Goal: Information Seeking & Learning: Learn about a topic

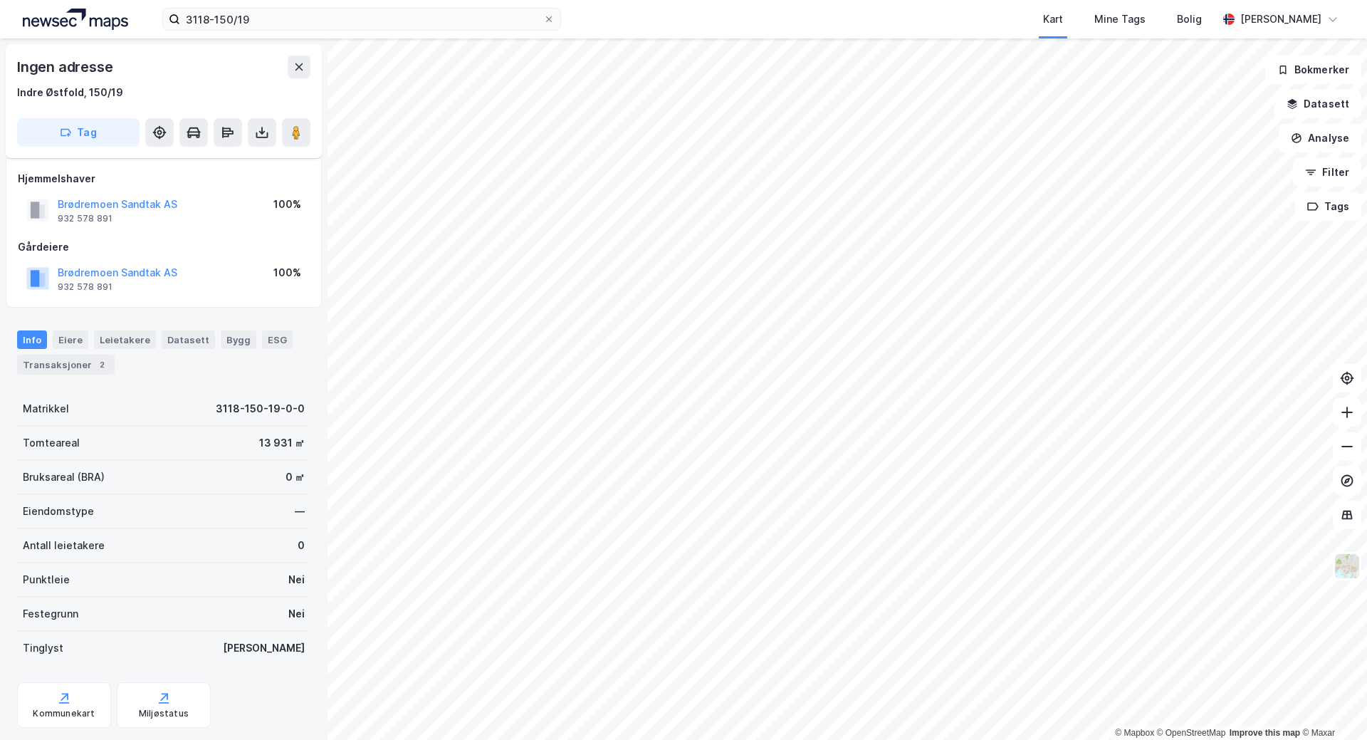
scroll to position [109, 0]
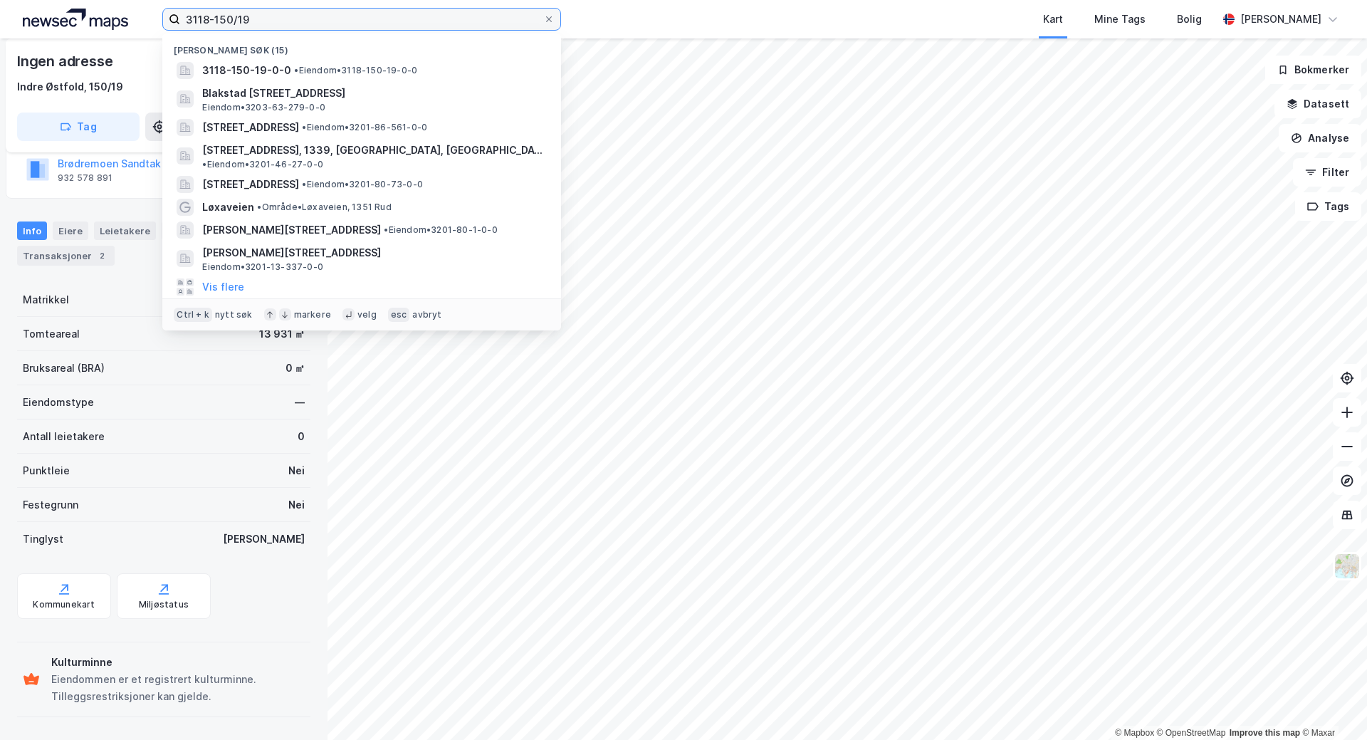
drag, startPoint x: 287, startPoint y: 18, endPoint x: 164, endPoint y: 26, distance: 123.4
click at [164, 26] on label "3118-150/19" at bounding box center [361, 19] width 399 height 23
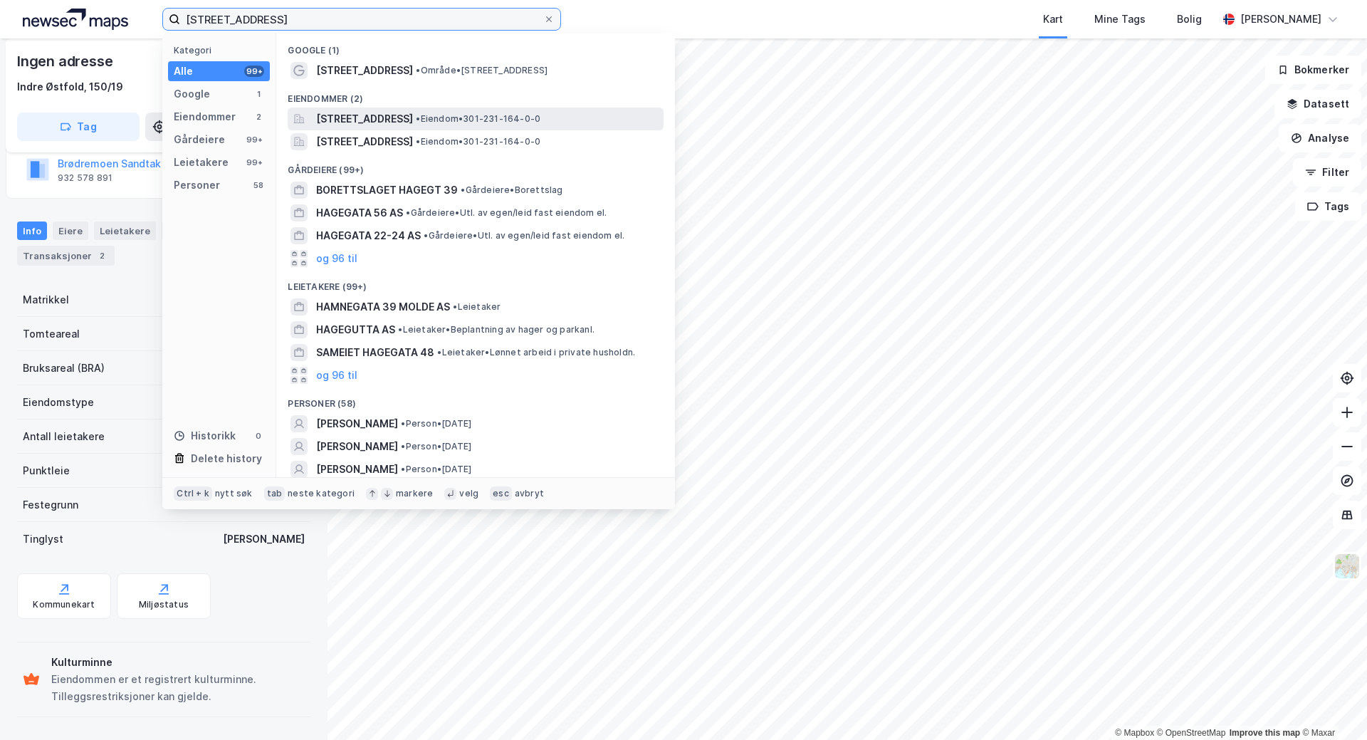
type input "[STREET_ADDRESS]"
click at [413, 119] on span "[STREET_ADDRESS]" at bounding box center [364, 118] width 97 height 17
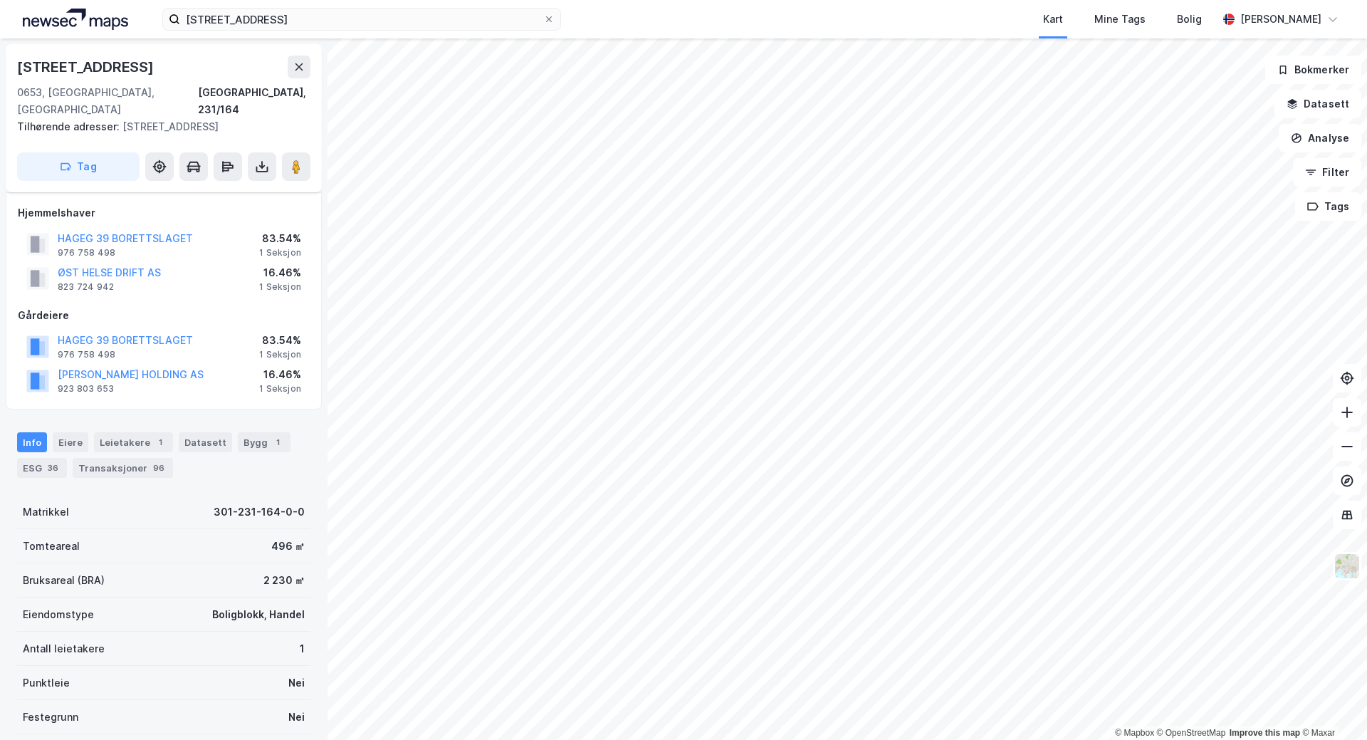
scroll to position [109, 0]
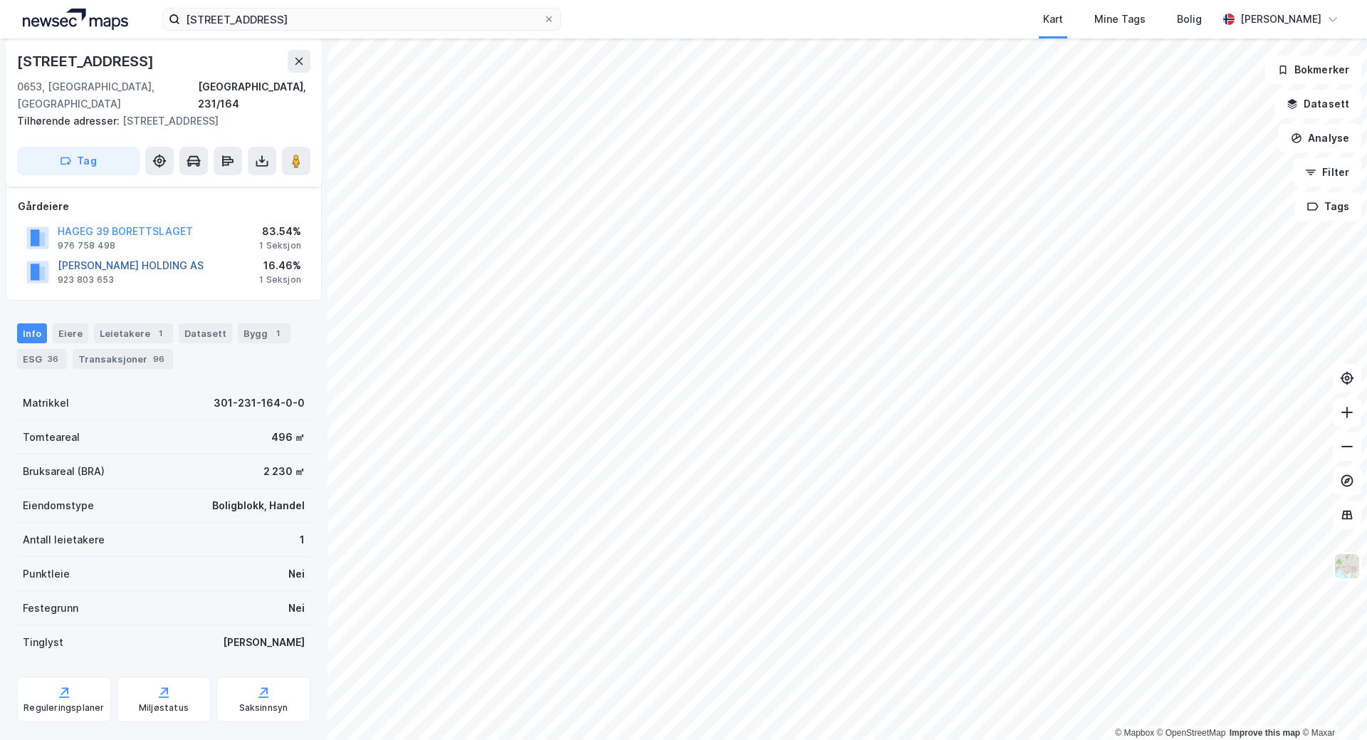
click at [0, 0] on button "[PERSON_NAME] HOLDING AS" at bounding box center [0, 0] width 0 height 0
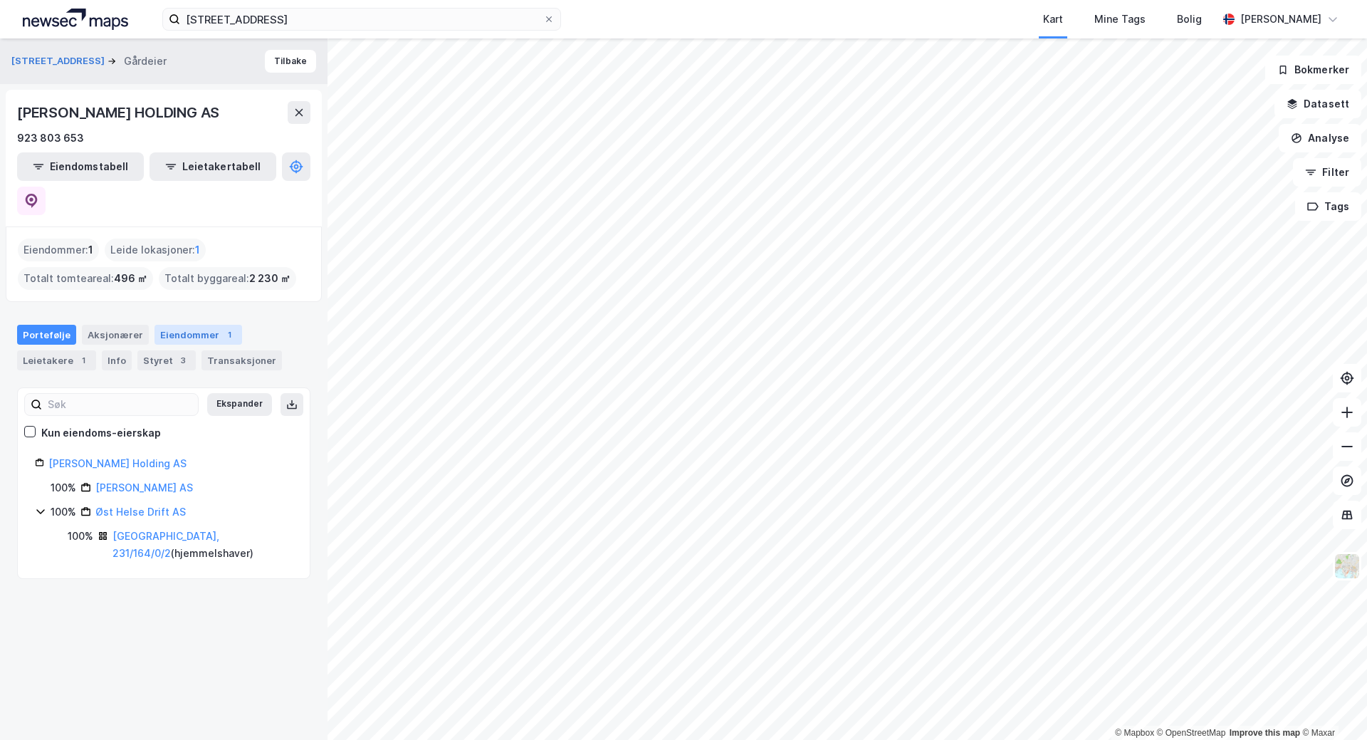
click at [198, 325] on div "Eiendommer 1" at bounding box center [198, 335] width 88 height 20
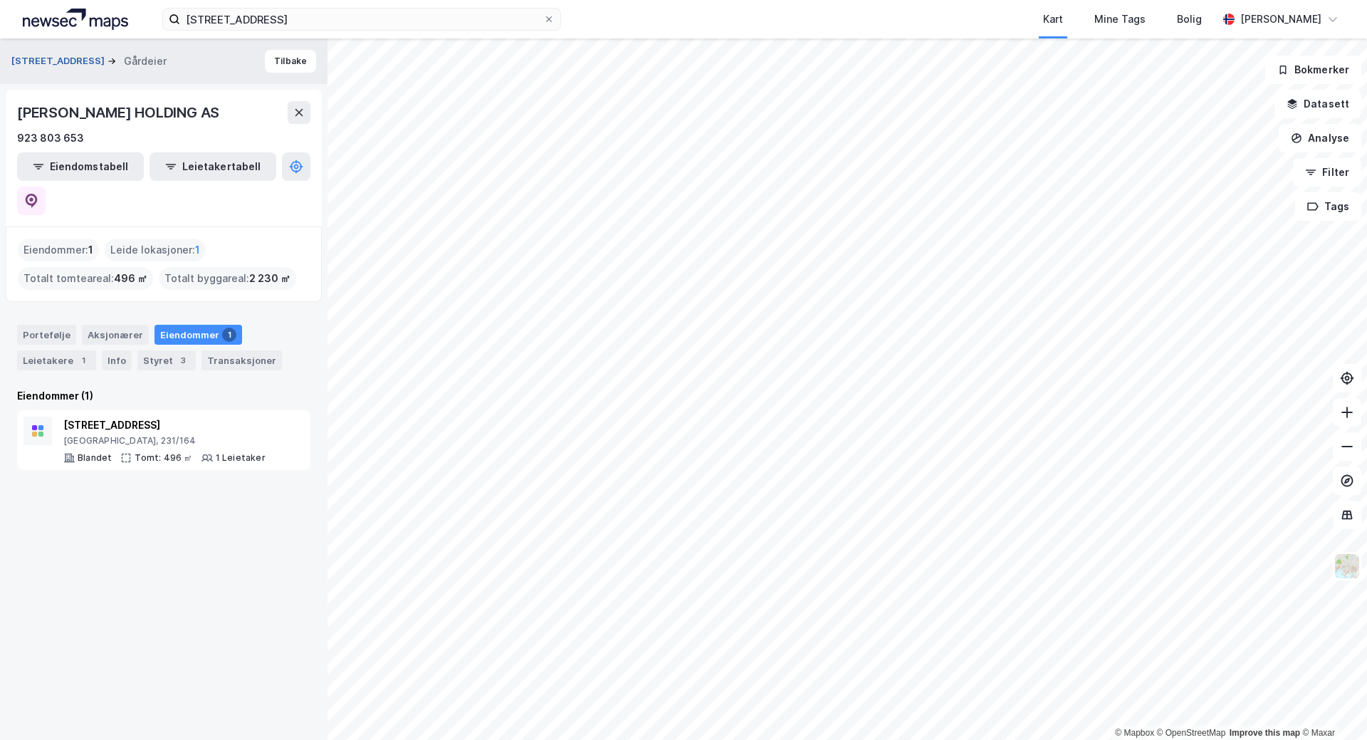
click at [56, 61] on button "[STREET_ADDRESS]" at bounding box center [59, 61] width 96 height 14
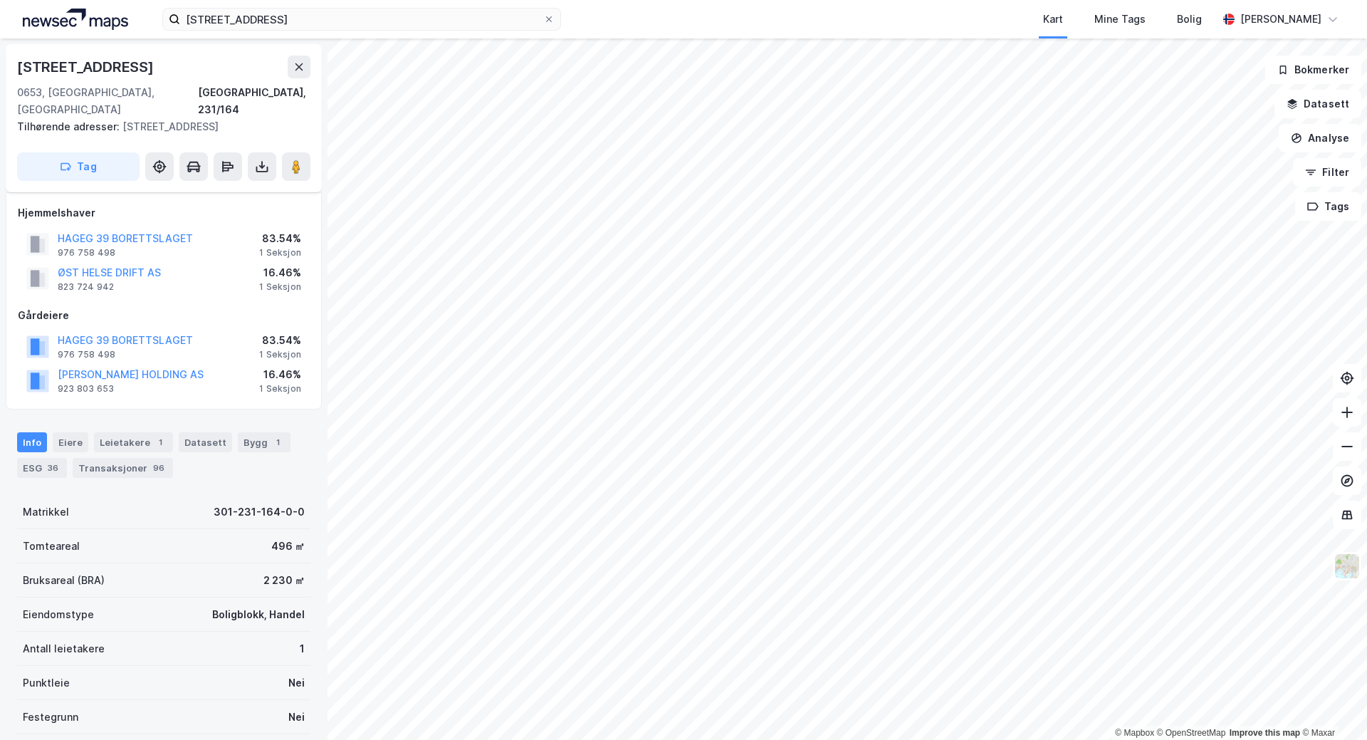
scroll to position [109, 0]
